Goal: Navigation & Orientation: Find specific page/section

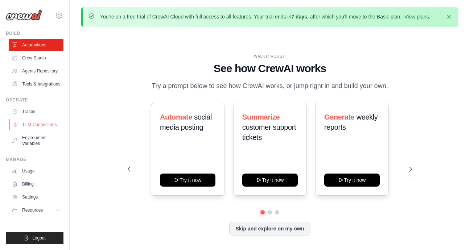
scroll to position [25, 0]
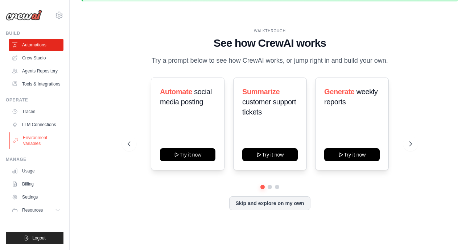
click at [31, 142] on link "Environment Variables" at bounding box center [36, 140] width 55 height 17
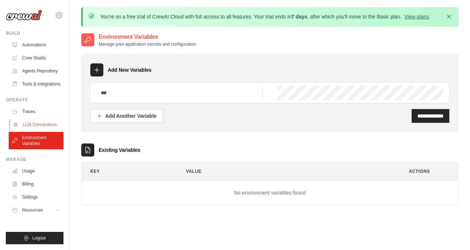
click at [31, 124] on link "LLM Connections" at bounding box center [36, 125] width 55 height 12
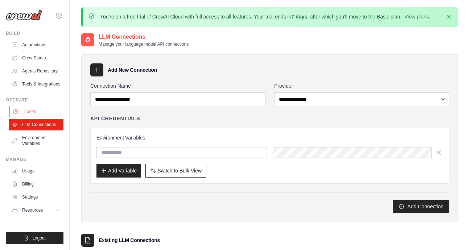
click at [26, 111] on link "Traces" at bounding box center [36, 112] width 55 height 12
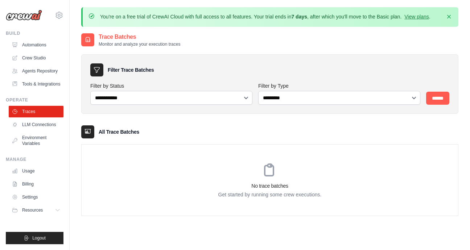
scroll to position [40, 0]
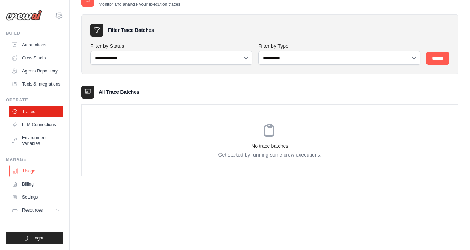
click at [24, 171] on link "Usage" at bounding box center [36, 172] width 55 height 12
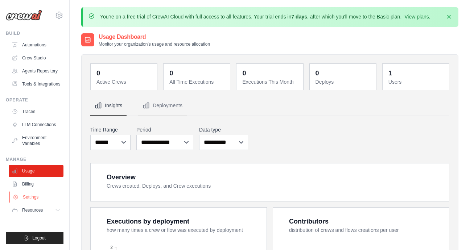
click at [30, 199] on link "Settings" at bounding box center [36, 198] width 55 height 12
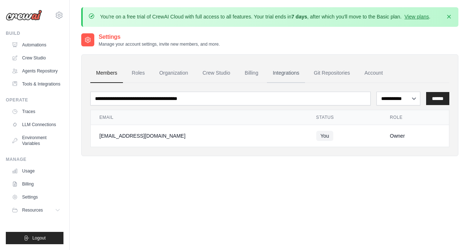
click at [281, 73] on link "Integrations" at bounding box center [286, 74] width 38 height 20
click at [384, 74] on link "Account" at bounding box center [374, 74] width 30 height 20
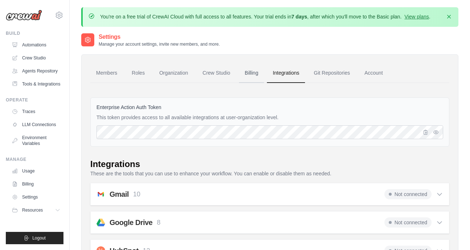
click at [257, 74] on link "Billing" at bounding box center [251, 74] width 25 height 20
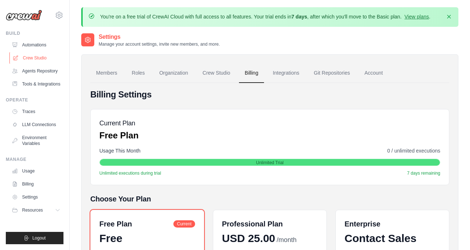
click at [47, 57] on link "Crew Studio" at bounding box center [36, 58] width 55 height 12
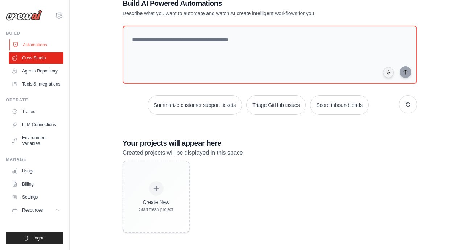
scroll to position [48, 0]
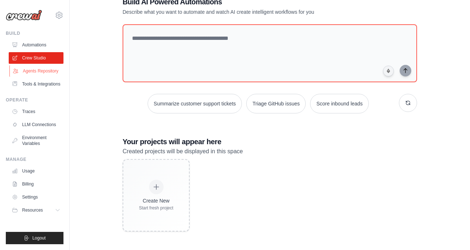
click at [36, 74] on link "Agents Repository" at bounding box center [36, 71] width 55 height 12
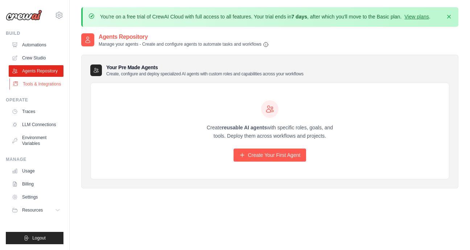
click at [49, 86] on link "Tools & Integrations" at bounding box center [36, 84] width 55 height 12
